Goal: Task Accomplishment & Management: Manage account settings

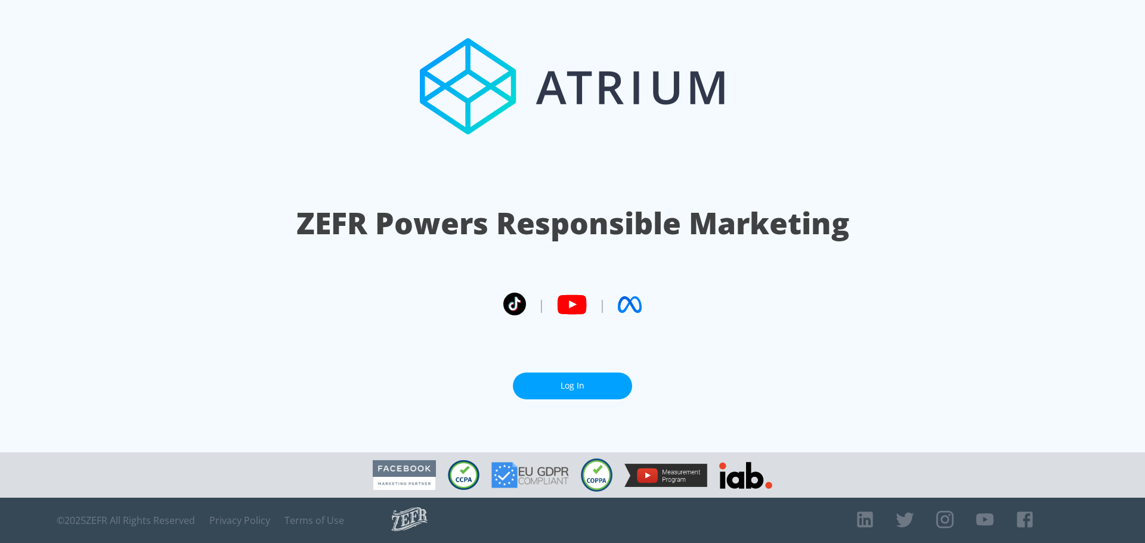
click at [576, 394] on link "Log In" at bounding box center [572, 386] width 119 height 27
click at [596, 381] on link "Log In" at bounding box center [572, 386] width 119 height 27
click at [625, 377] on link "Log In" at bounding box center [572, 386] width 119 height 27
click at [595, 387] on link "Log In" at bounding box center [572, 386] width 119 height 27
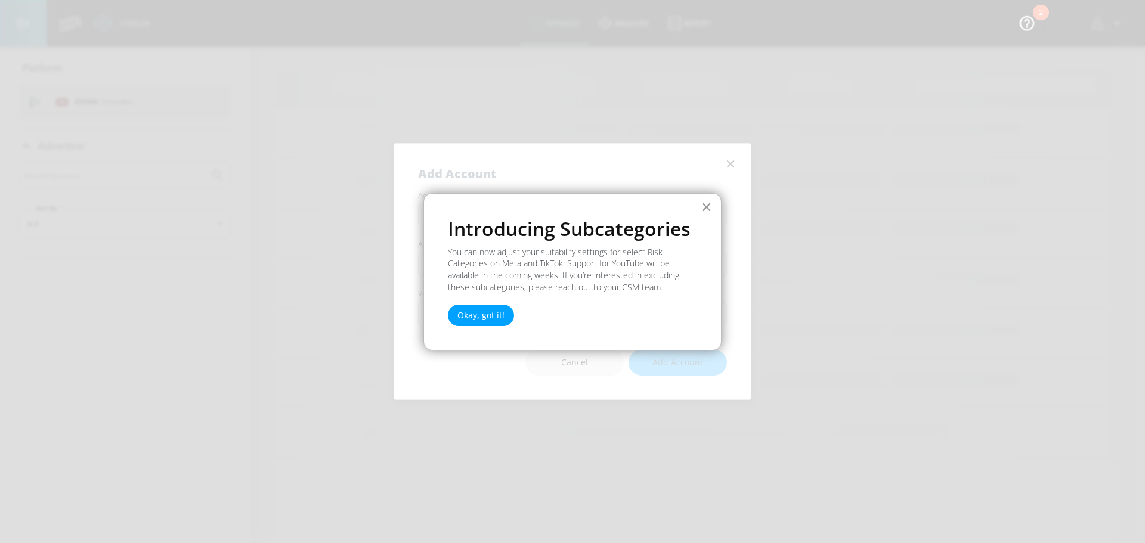
click at [708, 203] on button "×" at bounding box center [706, 206] width 11 height 19
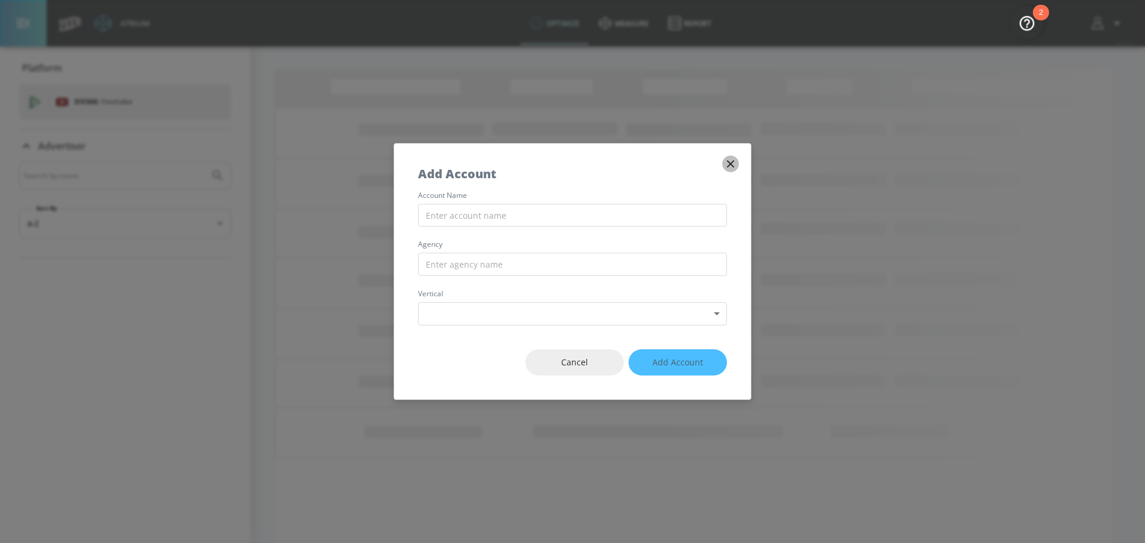
click at [736, 159] on icon "button" at bounding box center [730, 164] width 13 height 13
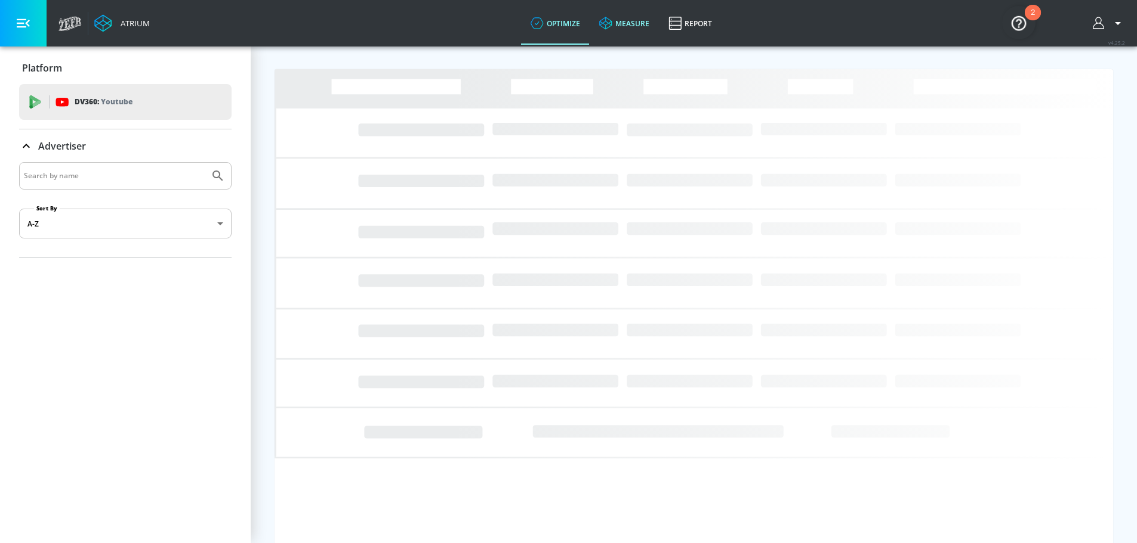
click at [653, 21] on link "measure" at bounding box center [623, 23] width 69 height 43
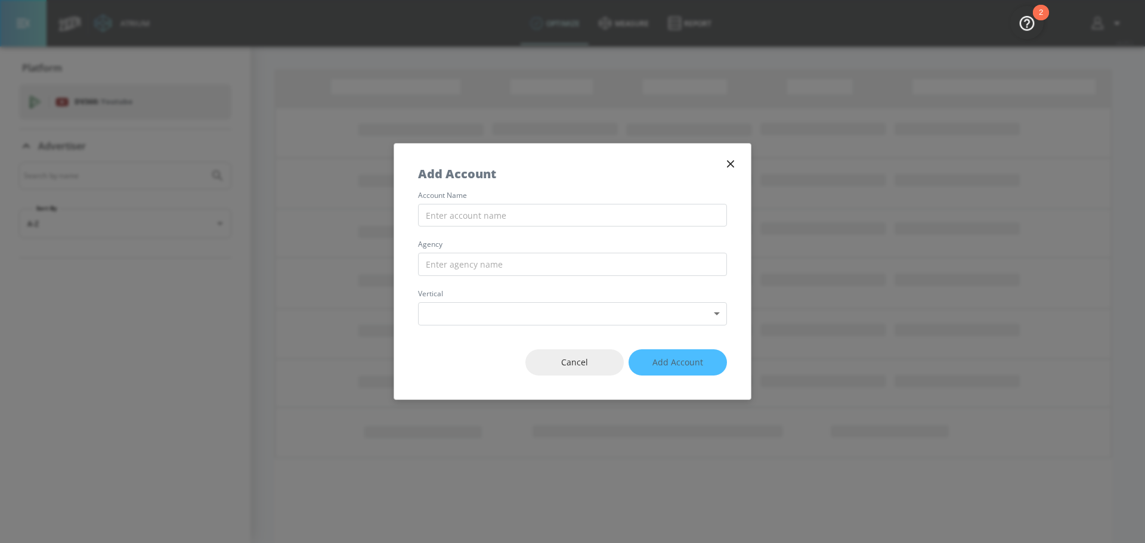
click at [738, 158] on div "Add Account" at bounding box center [572, 168] width 357 height 48
click at [734, 160] on icon "button" at bounding box center [730, 164] width 13 height 13
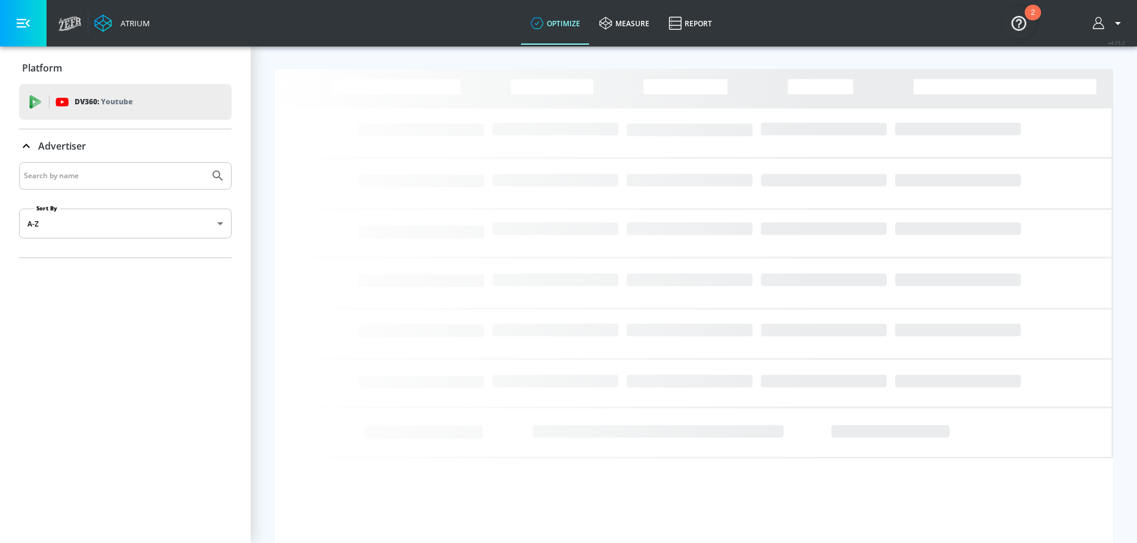
drag, startPoint x: 95, startPoint y: 25, endPoint x: 82, endPoint y: 25, distance: 13.1
click at [95, 24] on icon at bounding box center [103, 23] width 18 height 18
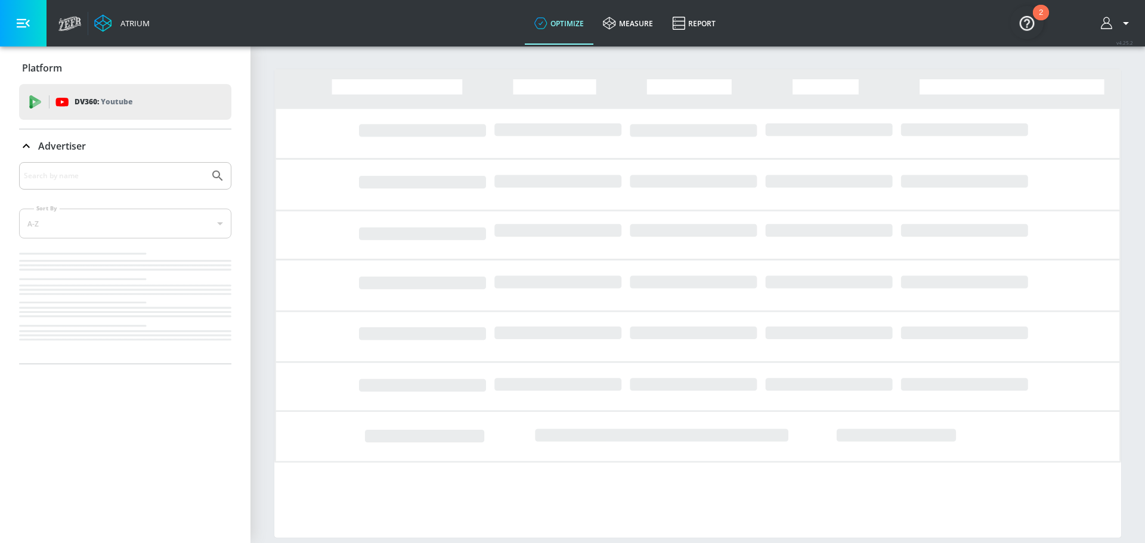
click at [82, 25] on div "Atrium" at bounding box center [104, 23] width 103 height 47
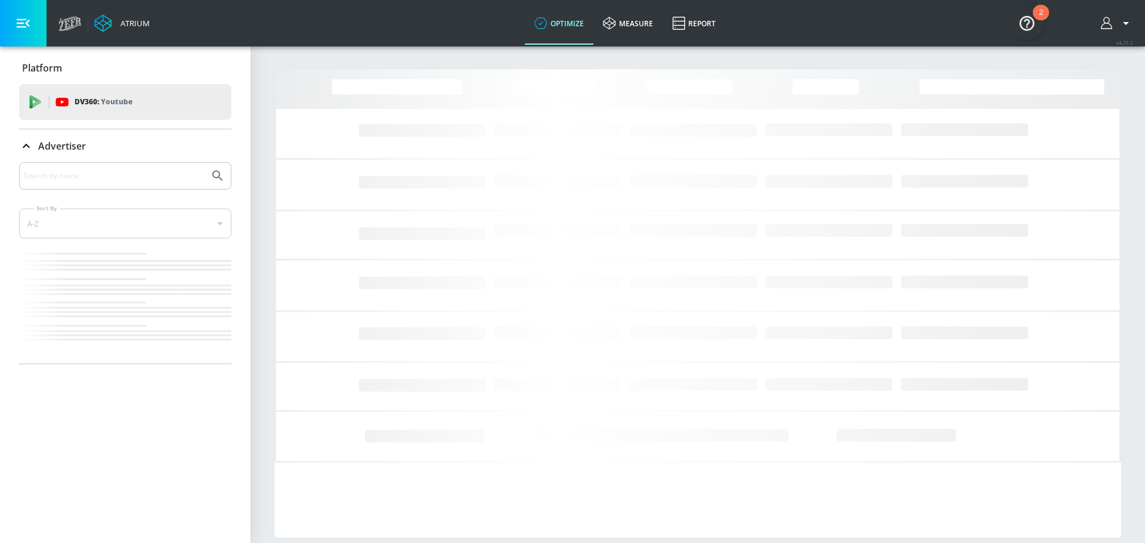
click at [76, 24] on icon at bounding box center [69, 23] width 23 height 15
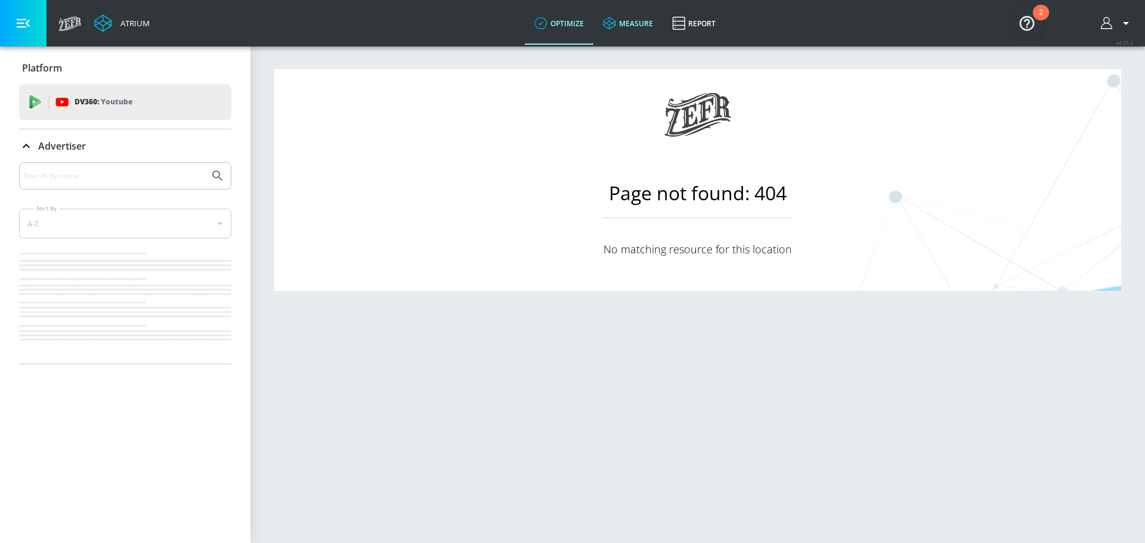
click at [612, 32] on link "measure" at bounding box center [628, 23] width 69 height 43
click at [1103, 29] on icon "button" at bounding box center [1107, 23] width 13 height 13
